Goal: Navigation & Orientation: Find specific page/section

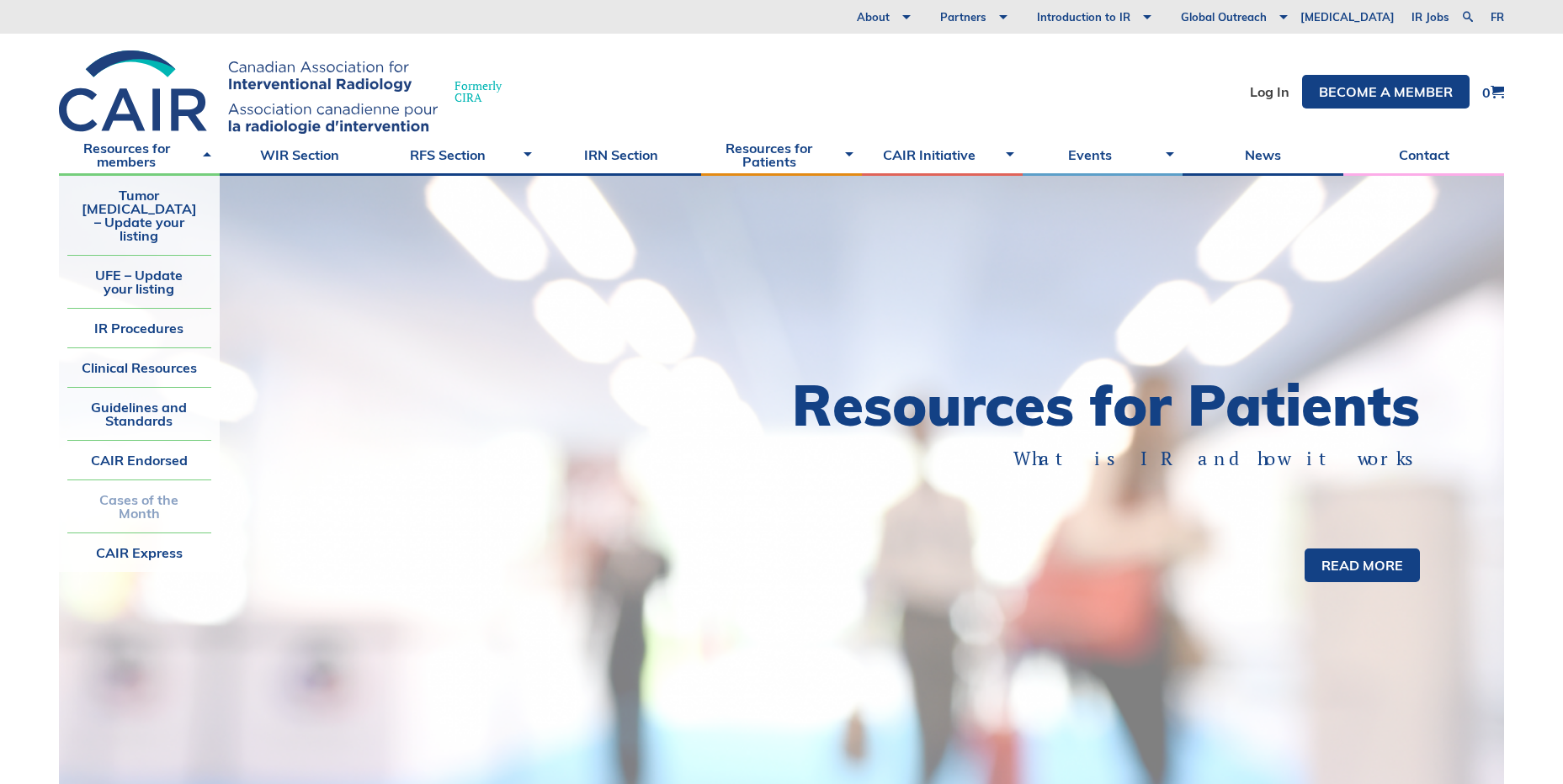
click at [133, 491] on link "Cases of the Month" at bounding box center [139, 506] width 144 height 52
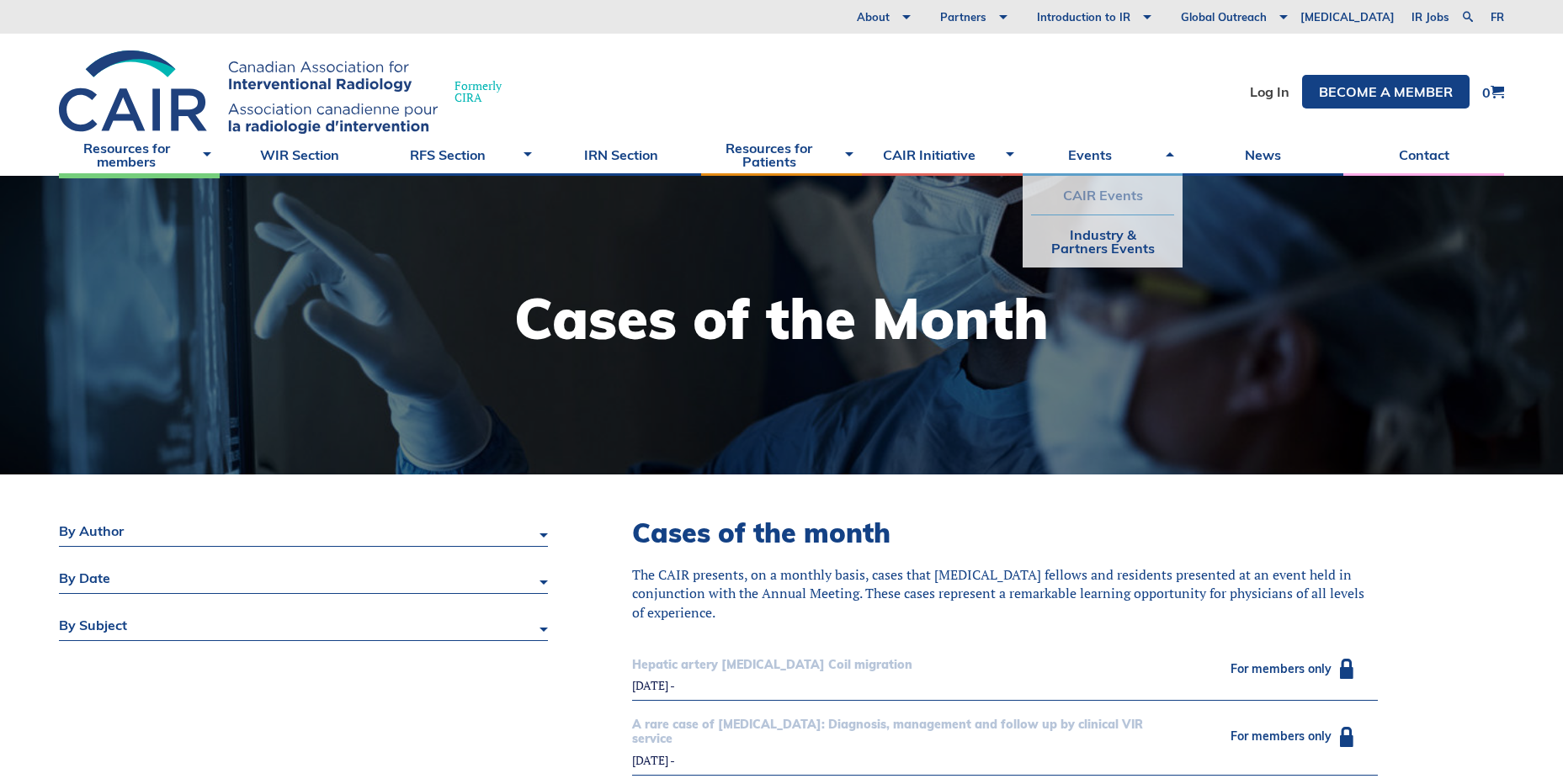
click at [1080, 198] on link "CAIR Events" at bounding box center [1103, 195] width 144 height 39
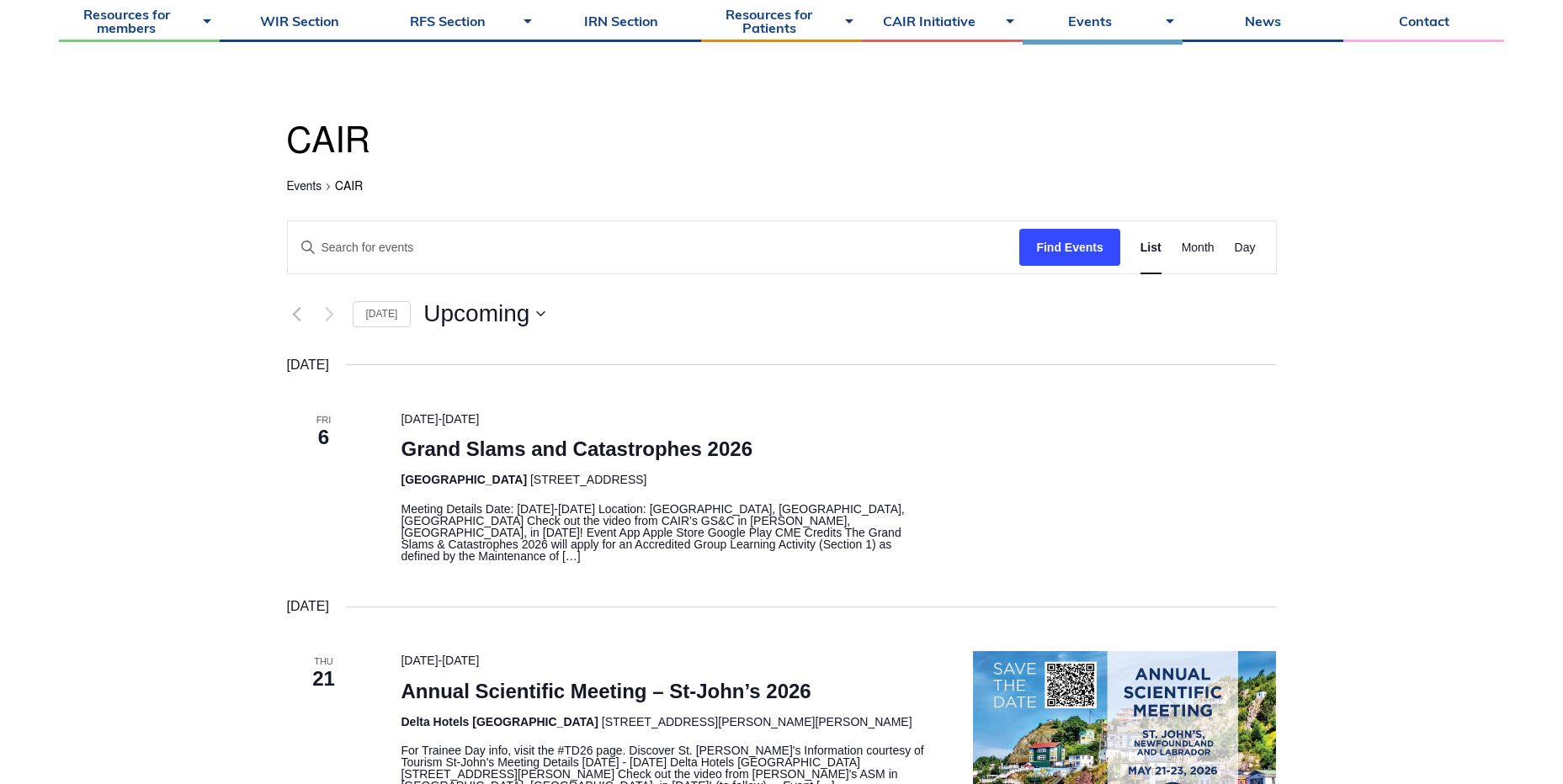
scroll to position [252, 0]
